Goal: Information Seeking & Learning: Learn about a topic

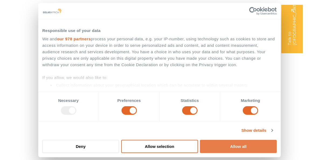
click at [248, 146] on button "Allow all" at bounding box center [238, 146] width 77 height 13
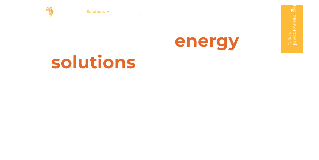
click at [107, 11] on icon "Menu" at bounding box center [108, 12] width 4 height 4
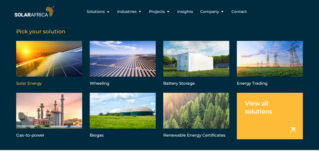
click at [48, 51] on link "Menu" at bounding box center [49, 64] width 66 height 47
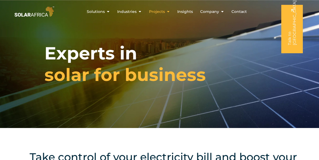
click at [168, 11] on icon "Menu" at bounding box center [168, 12] width 4 height 4
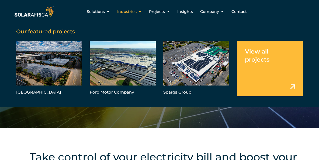
click at [139, 11] on icon "Menu" at bounding box center [140, 12] width 4 height 4
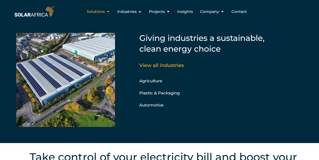
click at [108, 12] on icon "Menu" at bounding box center [108, 12] width 4 height 4
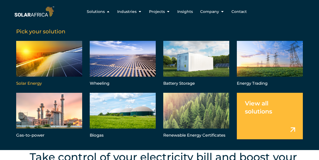
click at [44, 67] on link "Menu" at bounding box center [49, 64] width 66 height 47
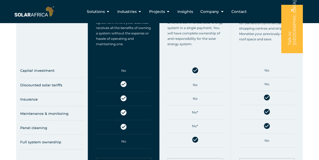
scroll to position [226, 0]
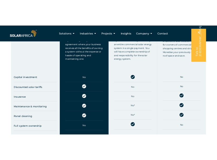
scroll to position [240, 0]
